Goal: Task Accomplishment & Management: Manage account settings

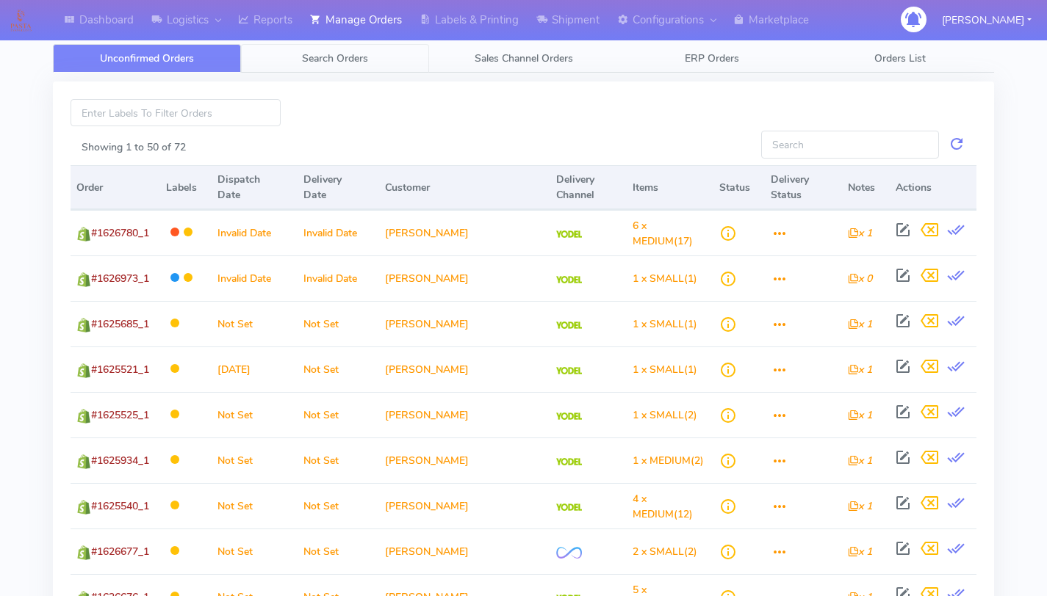
click at [364, 62] on span "Search Orders" at bounding box center [335, 58] width 66 height 14
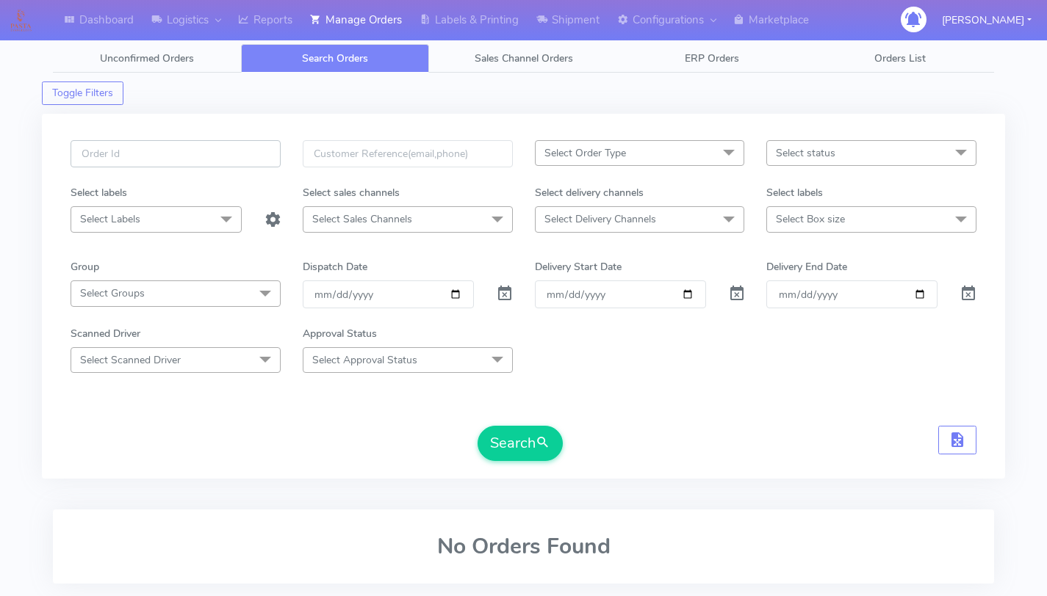
click at [223, 153] on input "text" at bounding box center [176, 153] width 210 height 27
paste input "1626527"
type input "1626527"
click at [499, 295] on span at bounding box center [505, 297] width 18 height 14
click at [521, 467] on div "1626527 Select Order Type Select All MEALS ATAVI One Off Pasta Club Gift Kit Ev…" at bounding box center [523, 305] width 928 height 330
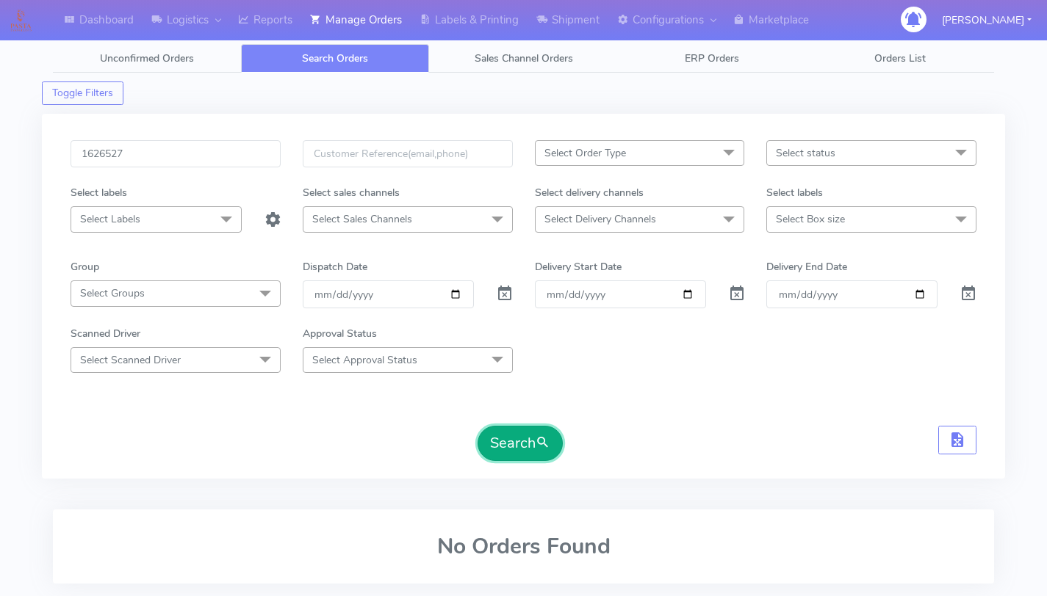
click at [521, 454] on button "Search" at bounding box center [519, 443] width 85 height 35
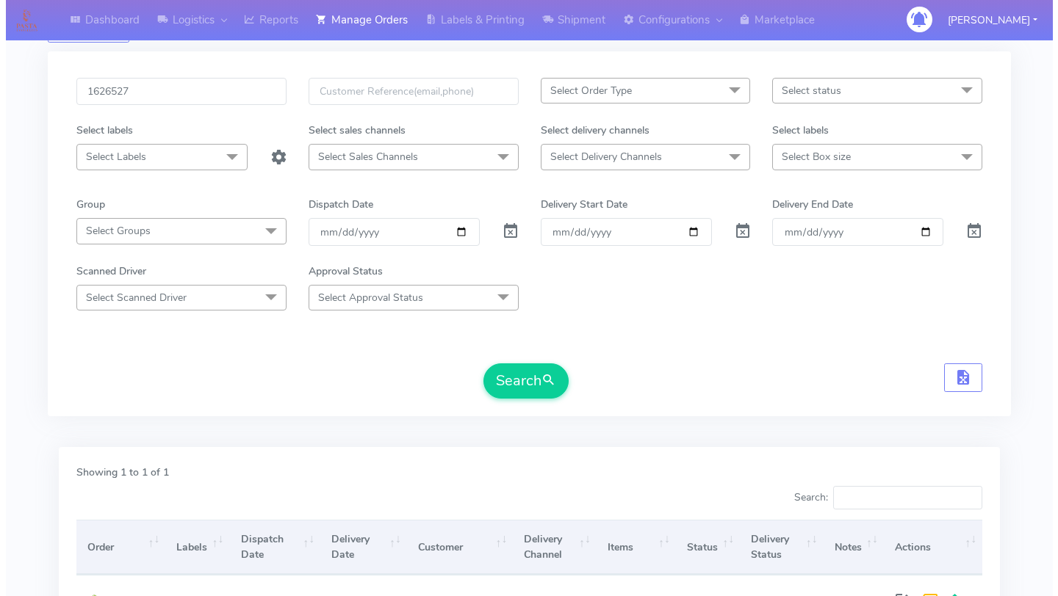
scroll to position [234, 0]
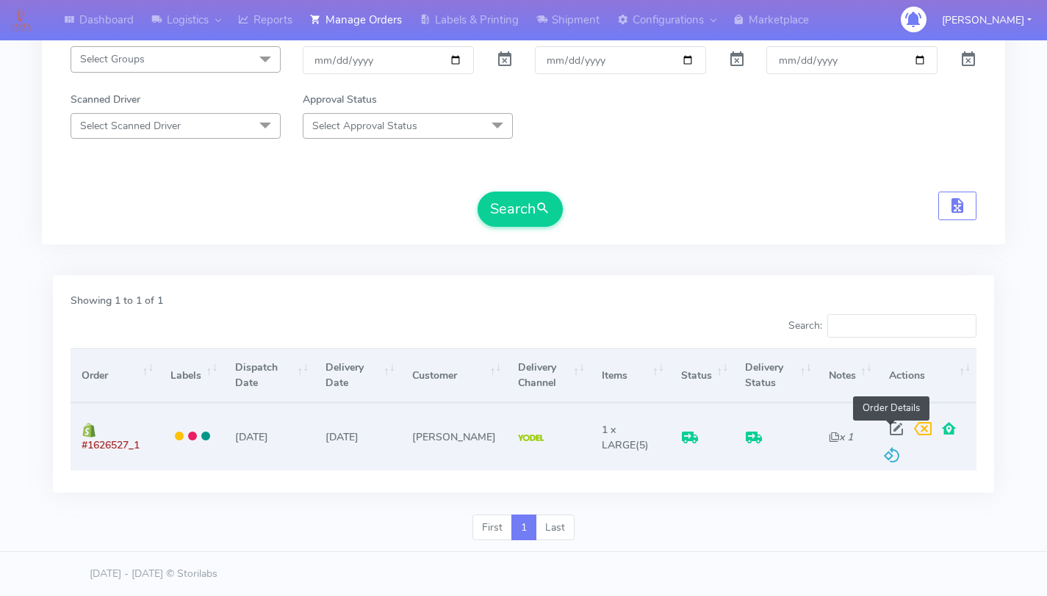
click at [887, 430] on span at bounding box center [896, 432] width 26 height 14
select select "5"
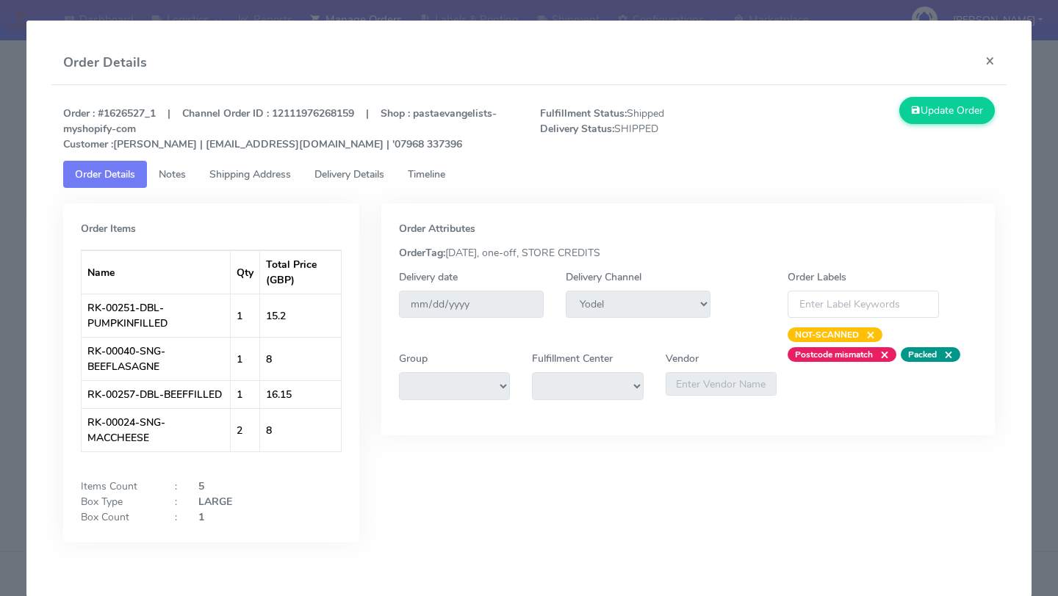
click at [445, 175] on span "Timeline" at bounding box center [426, 174] width 37 height 14
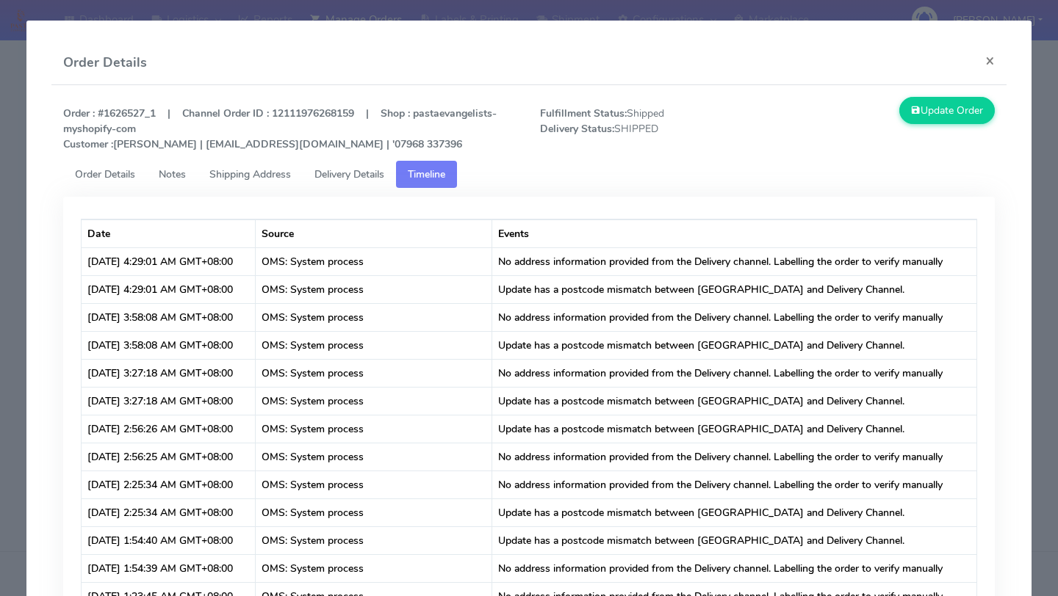
click at [370, 174] on span "Delivery Details" at bounding box center [349, 174] width 70 height 14
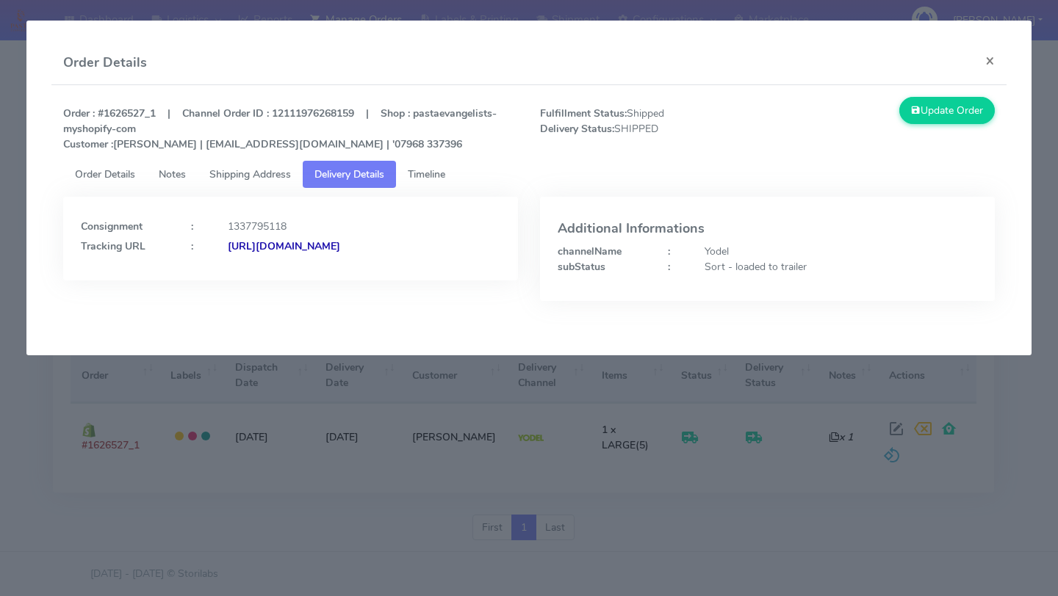
click at [290, 179] on span "Shipping Address" at bounding box center [250, 174] width 82 height 14
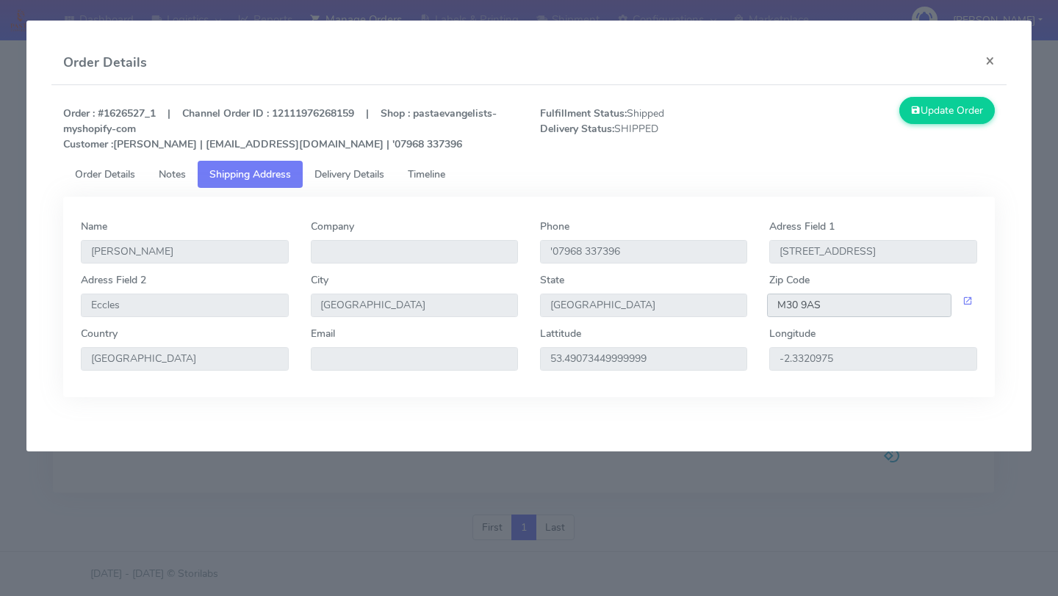
drag, startPoint x: 823, startPoint y: 309, endPoint x: 768, endPoint y: 311, distance: 54.4
click at [768, 311] on input "M30 9AS" at bounding box center [859, 306] width 184 height 24
click at [371, 187] on link "Delivery Details" at bounding box center [349, 174] width 93 height 27
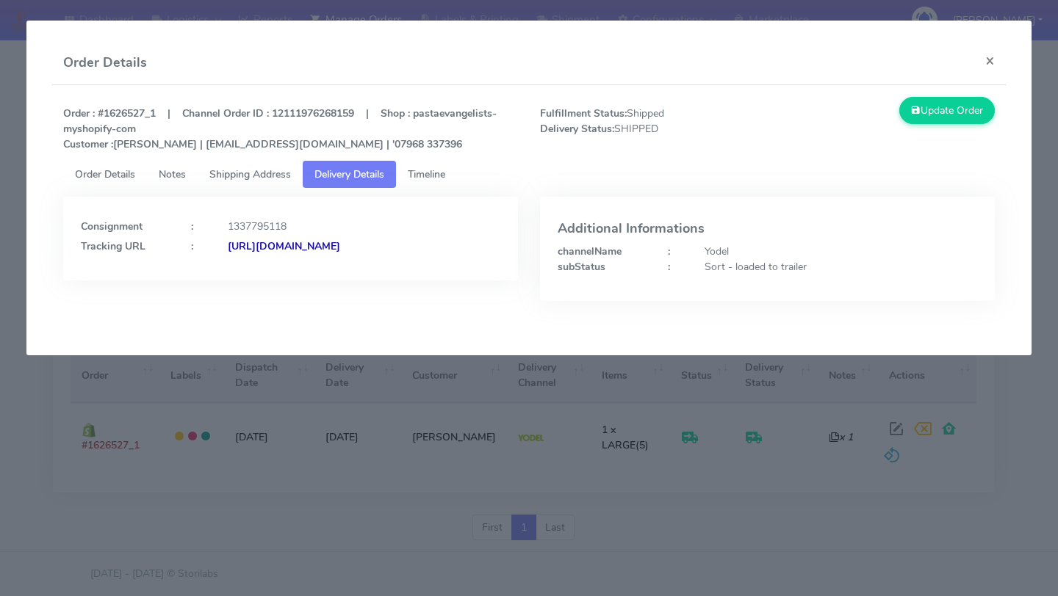
click at [340, 253] on strong "[URL][DOMAIN_NAME]" at bounding box center [284, 246] width 112 height 14
